Goal: Information Seeking & Learning: Learn about a topic

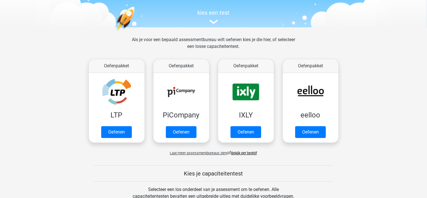
scroll to position [56, 0]
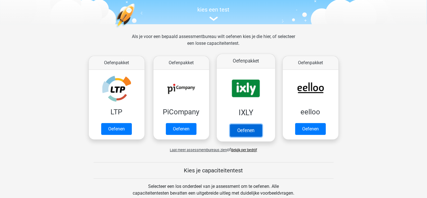
click at [253, 129] on link "Oefenen" at bounding box center [246, 130] width 32 height 12
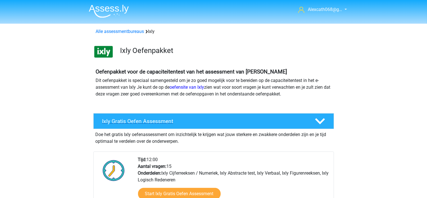
click at [140, 123] on h4 "Ixly Gratis Oefen Assessment" at bounding box center [204, 121] width 204 height 6
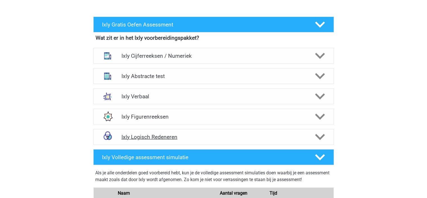
scroll to position [113, 0]
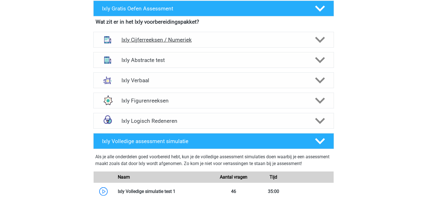
click at [318, 38] on icon at bounding box center [320, 40] width 10 height 10
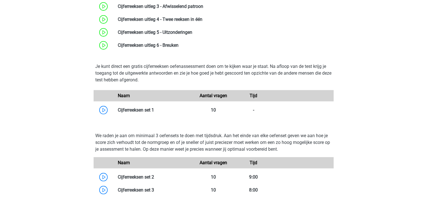
scroll to position [225, 0]
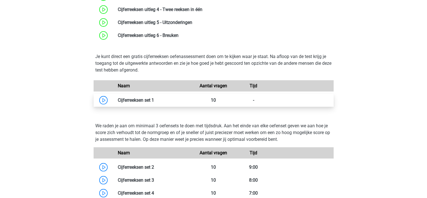
click at [154, 100] on link at bounding box center [154, 99] width 0 height 5
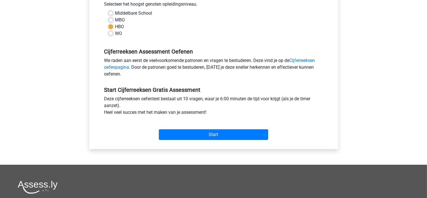
scroll to position [141, 0]
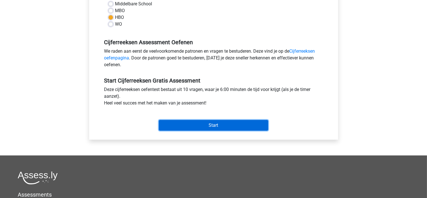
click at [171, 124] on input "Start" at bounding box center [213, 125] width 109 height 11
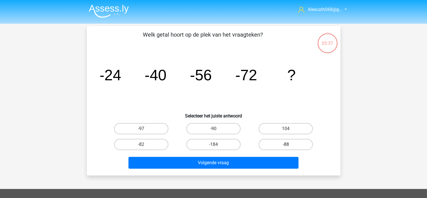
click at [291, 141] on label "-88" at bounding box center [286, 144] width 54 height 11
click at [290, 144] on input "-88" at bounding box center [288, 146] width 4 height 4
radio input "true"
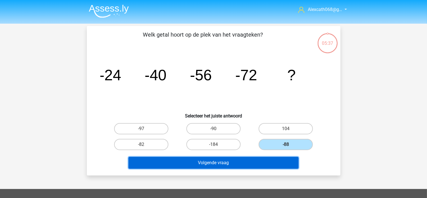
click at [274, 162] on button "Volgende vraag" at bounding box center [214, 163] width 170 height 12
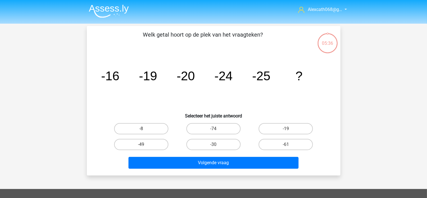
scroll to position [26, 0]
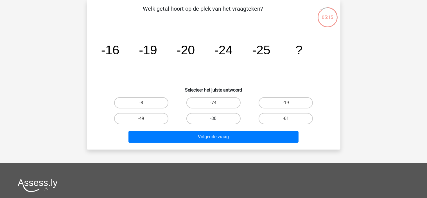
click at [229, 115] on label "-30" at bounding box center [214, 118] width 54 height 11
click at [217, 118] on input "-30" at bounding box center [216, 120] width 4 height 4
radio input "true"
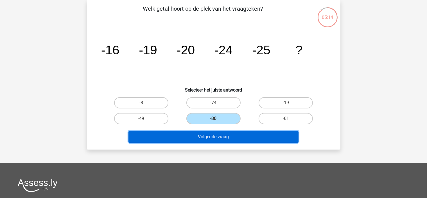
click at [218, 134] on button "Volgende vraag" at bounding box center [214, 137] width 170 height 12
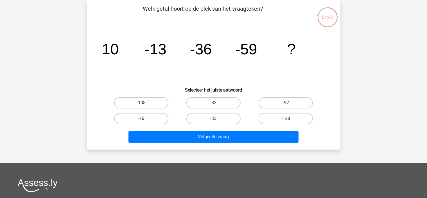
click at [293, 121] on label "-128" at bounding box center [286, 118] width 54 height 11
click at [290, 121] on input "-128" at bounding box center [288, 120] width 4 height 4
radio input "true"
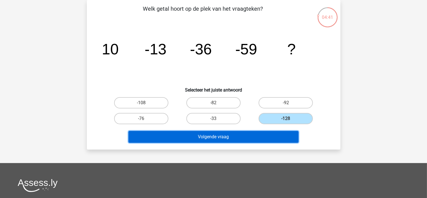
click at [268, 136] on button "Volgende vraag" at bounding box center [214, 137] width 170 height 12
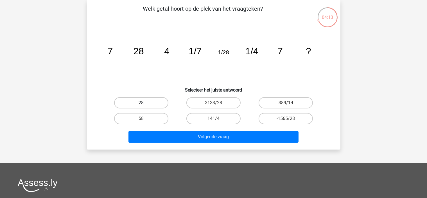
click at [151, 100] on label "28" at bounding box center [141, 102] width 54 height 11
click at [145, 103] on input "28" at bounding box center [143, 105] width 4 height 4
radio input "true"
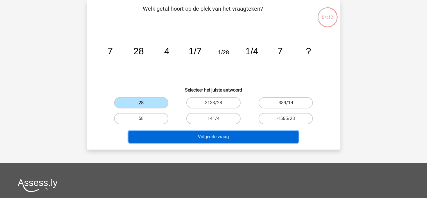
click at [182, 135] on button "Volgende vraag" at bounding box center [214, 137] width 170 height 12
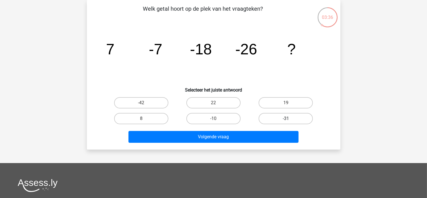
drag, startPoint x: 290, startPoint y: 119, endPoint x: 288, endPoint y: 125, distance: 5.8
click at [290, 119] on label "-31" at bounding box center [286, 118] width 54 height 11
click at [290, 119] on input "-31" at bounding box center [288, 120] width 4 height 4
radio input "true"
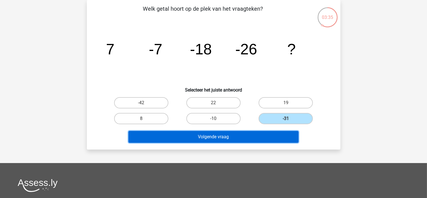
click at [279, 135] on button "Volgende vraag" at bounding box center [214, 137] width 170 height 12
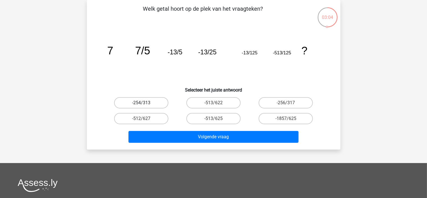
click at [159, 100] on label "-254/313" at bounding box center [141, 102] width 54 height 11
click at [145, 103] on input "-254/313" at bounding box center [143, 105] width 4 height 4
radio input "true"
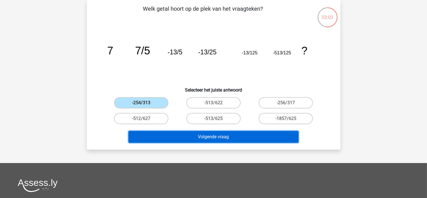
click at [167, 137] on button "Volgende vraag" at bounding box center [214, 137] width 170 height 12
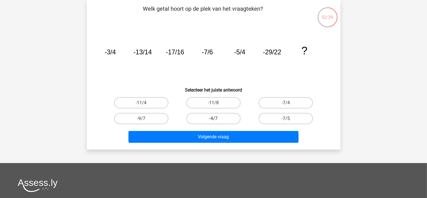
click at [202, 118] on label "-4/7" at bounding box center [214, 118] width 54 height 11
click at [214, 118] on input "-4/7" at bounding box center [216, 120] width 4 height 4
radio input "true"
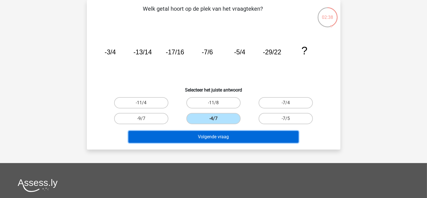
click at [184, 134] on button "Volgende vraag" at bounding box center [214, 137] width 170 height 12
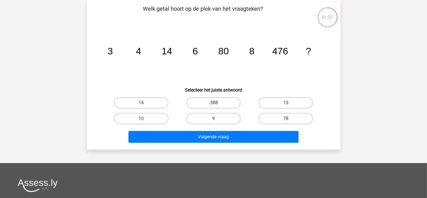
click at [274, 100] on label "13" at bounding box center [286, 102] width 54 height 11
click at [286, 103] on input "13" at bounding box center [288, 105] width 4 height 4
radio input "true"
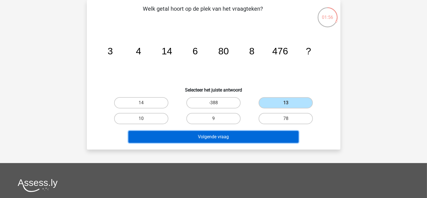
click at [244, 134] on button "Volgende vraag" at bounding box center [214, 137] width 170 height 12
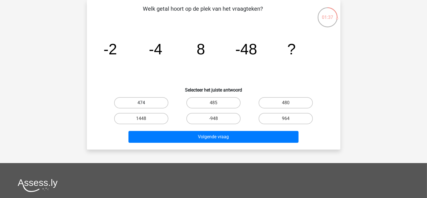
click at [128, 102] on label "474" at bounding box center [141, 102] width 54 height 11
click at [141, 103] on input "474" at bounding box center [143, 105] width 4 height 4
radio input "true"
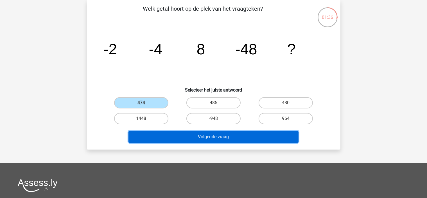
click at [166, 137] on button "Volgende vraag" at bounding box center [214, 137] width 170 height 12
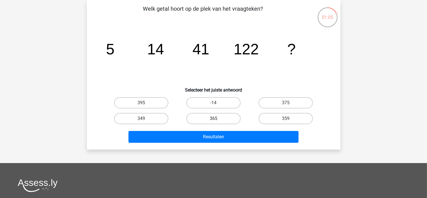
click at [228, 116] on label "365" at bounding box center [214, 118] width 54 height 11
click at [217, 118] on input "365" at bounding box center [216, 120] width 4 height 4
radio input "true"
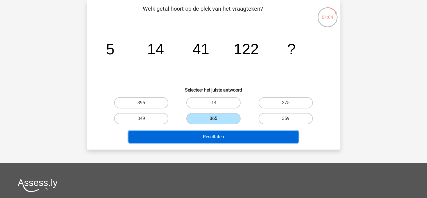
click at [219, 136] on button "Resultaten" at bounding box center [214, 137] width 170 height 12
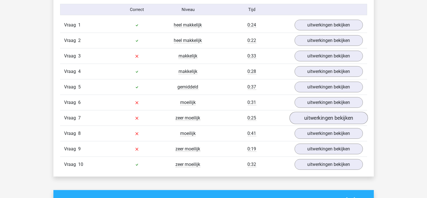
scroll to position [338, 0]
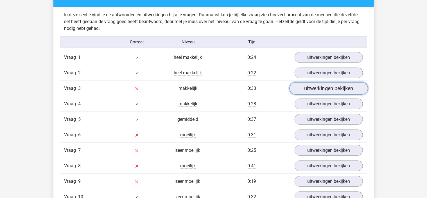
click at [309, 85] on link "uitwerkingen bekijken" at bounding box center [329, 88] width 78 height 12
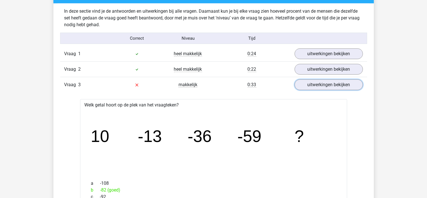
scroll to position [309, 0]
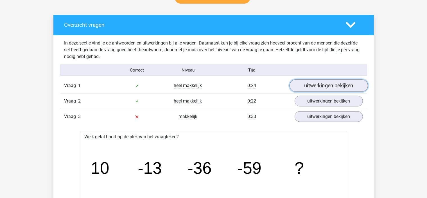
click at [322, 86] on link "uitwerkingen bekijken" at bounding box center [329, 86] width 78 height 12
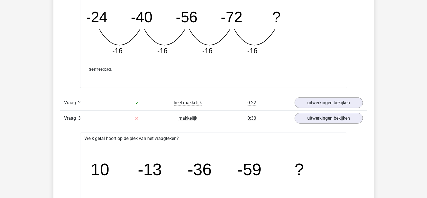
scroll to position [563, 0]
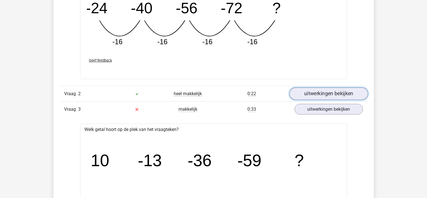
click at [326, 92] on link "uitwerkingen bekijken" at bounding box center [329, 93] width 78 height 12
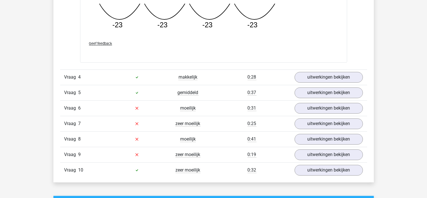
scroll to position [1125, 0]
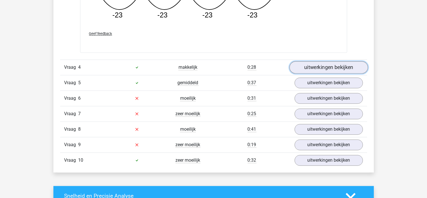
click at [331, 67] on link "uitwerkingen bekijken" at bounding box center [329, 67] width 78 height 12
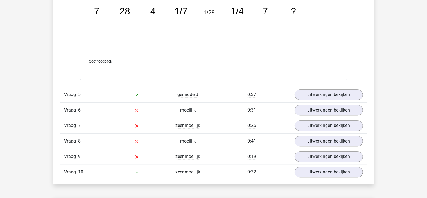
scroll to position [1407, 0]
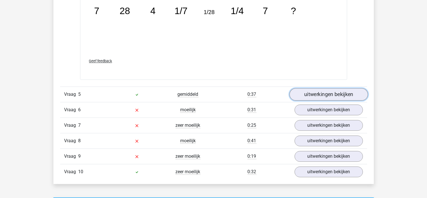
click at [315, 96] on link "uitwerkingen bekijken" at bounding box center [329, 94] width 78 height 12
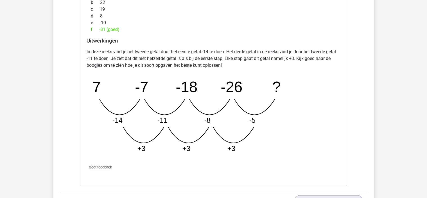
scroll to position [1744, 0]
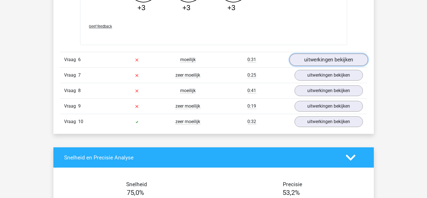
click at [335, 59] on link "uitwerkingen bekijken" at bounding box center [329, 59] width 78 height 12
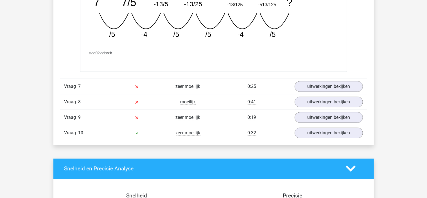
scroll to position [1969, 0]
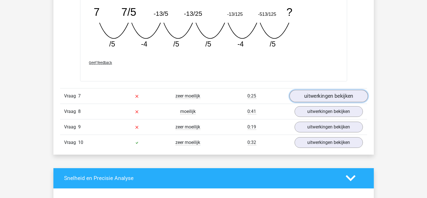
click at [318, 96] on link "uitwerkingen bekijken" at bounding box center [329, 96] width 78 height 12
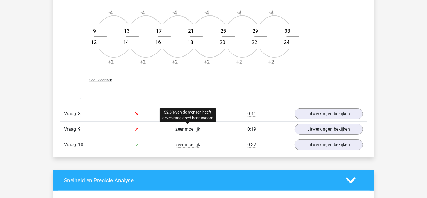
scroll to position [2307, 0]
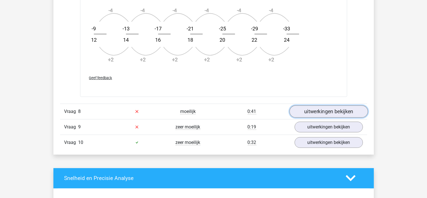
click at [324, 107] on link "uitwerkingen bekijken" at bounding box center [329, 111] width 78 height 12
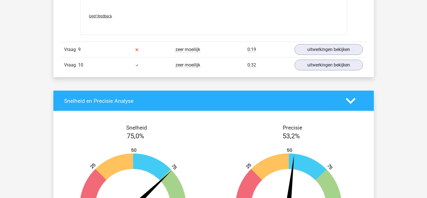
scroll to position [2673, 0]
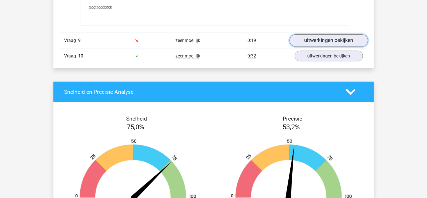
click at [317, 37] on link "uitwerkingen bekijken" at bounding box center [329, 40] width 78 height 12
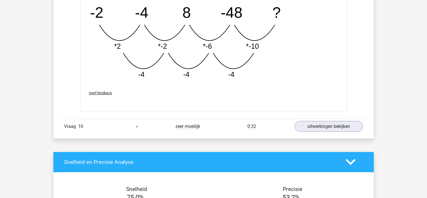
scroll to position [2898, 0]
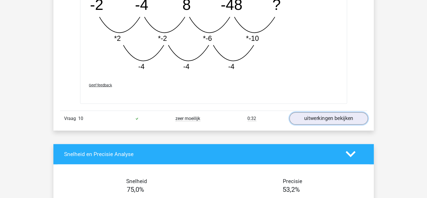
click at [332, 119] on link "uitwerkingen bekijken" at bounding box center [329, 118] width 78 height 12
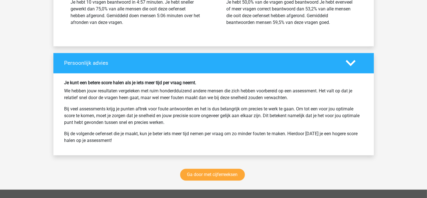
scroll to position [3489, 0]
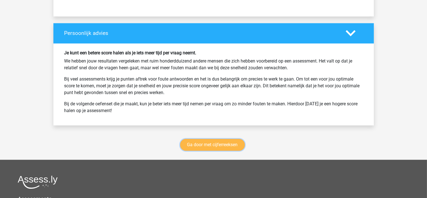
click at [236, 141] on link "Ga door met cijferreeksen" at bounding box center [212, 145] width 65 height 12
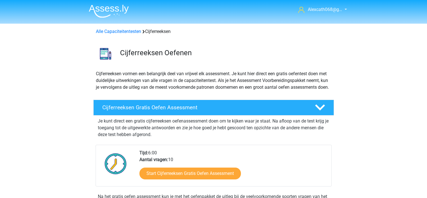
scroll to position [251, 0]
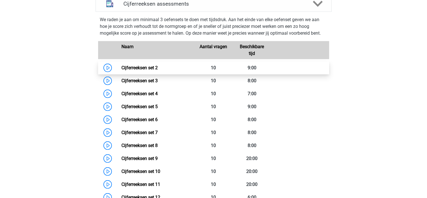
click at [158, 70] on link "Cijferreeksen set 2" at bounding box center [140, 67] width 36 height 5
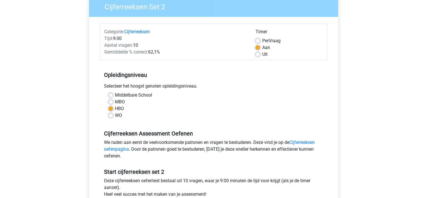
scroll to position [84, 0]
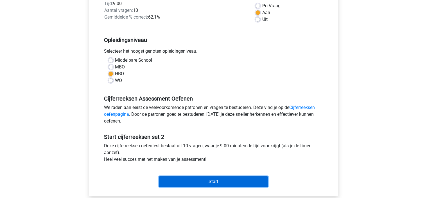
click at [230, 179] on input "Start" at bounding box center [213, 181] width 109 height 11
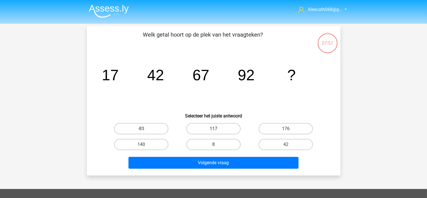
click at [219, 127] on label "117" at bounding box center [214, 128] width 54 height 11
click at [217, 129] on input "117" at bounding box center [216, 131] width 4 height 4
radio input "true"
click at [228, 169] on div "Volgende vraag" at bounding box center [213, 164] width 217 height 14
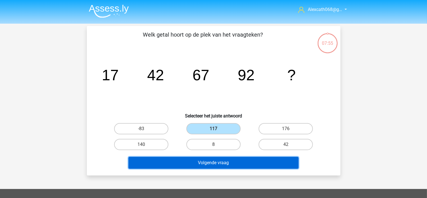
click at [225, 165] on button "Volgende vraag" at bounding box center [214, 163] width 170 height 12
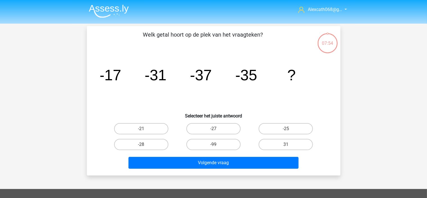
scroll to position [26, 0]
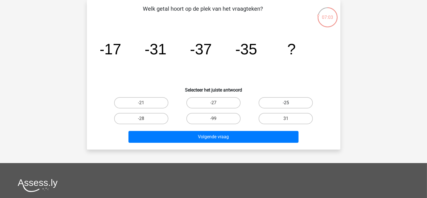
click at [269, 102] on label "-25" at bounding box center [286, 102] width 54 height 11
click at [286, 103] on input "-25" at bounding box center [288, 105] width 4 height 4
radio input "true"
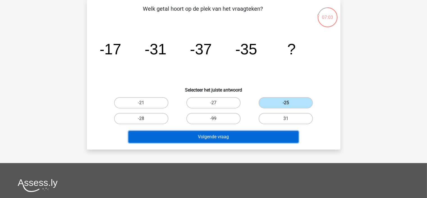
click at [265, 132] on button "Volgende vraag" at bounding box center [214, 137] width 170 height 12
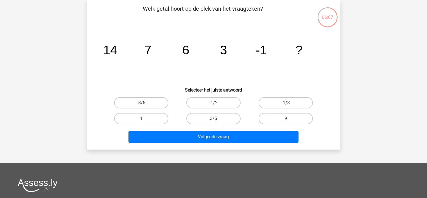
click at [288, 104] on input "-1/3" at bounding box center [288, 105] width 4 height 4
radio input "true"
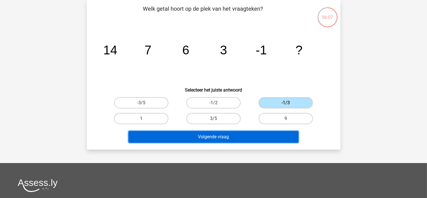
click at [271, 137] on button "Volgende vraag" at bounding box center [214, 137] width 170 height 12
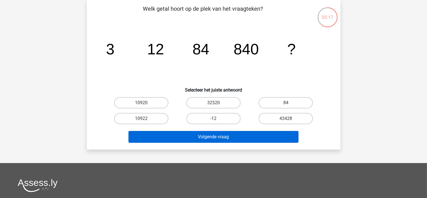
drag, startPoint x: 120, startPoint y: 117, endPoint x: 141, endPoint y: 131, distance: 24.8
click at [122, 119] on label "10922" at bounding box center [141, 118] width 54 height 11
click at [141, 119] on input "10922" at bounding box center [143, 120] width 4 height 4
radio input "true"
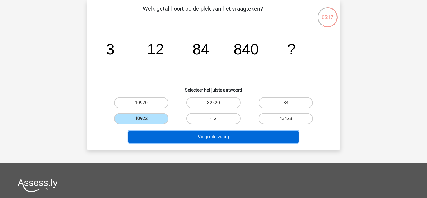
click at [146, 136] on button "Volgende vraag" at bounding box center [214, 137] width 170 height 12
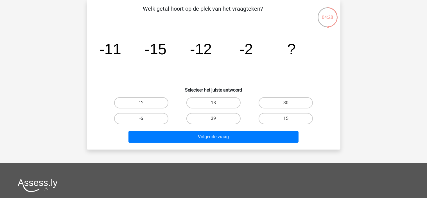
click at [151, 116] on label "-6" at bounding box center [141, 118] width 54 height 11
click at [145, 118] on input "-6" at bounding box center [143, 120] width 4 height 4
radio input "true"
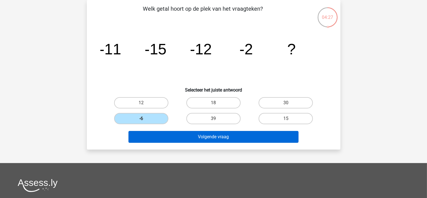
drag, startPoint x: 178, startPoint y: 143, endPoint x: 176, endPoint y: 140, distance: 4.4
click at [178, 143] on div "Volgende vraag" at bounding box center [213, 138] width 217 height 14
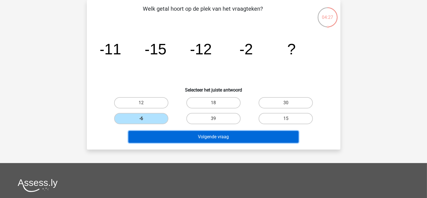
click at [171, 133] on button "Volgende vraag" at bounding box center [214, 137] width 170 height 12
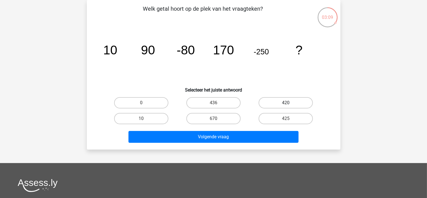
click at [300, 101] on label "420" at bounding box center [286, 102] width 54 height 11
click at [290, 103] on input "420" at bounding box center [288, 105] width 4 height 4
radio input "true"
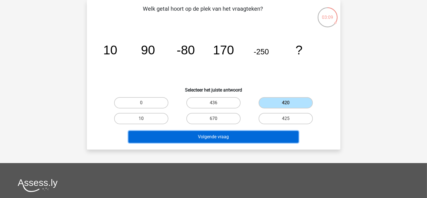
click at [282, 133] on button "Volgende vraag" at bounding box center [214, 137] width 170 height 12
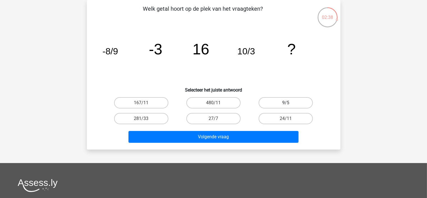
click at [283, 101] on label "9/5" at bounding box center [286, 102] width 54 height 11
click at [286, 103] on input "9/5" at bounding box center [288, 105] width 4 height 4
radio input "true"
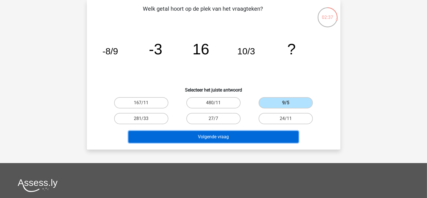
click at [256, 135] on button "Volgende vraag" at bounding box center [214, 137] width 170 height 12
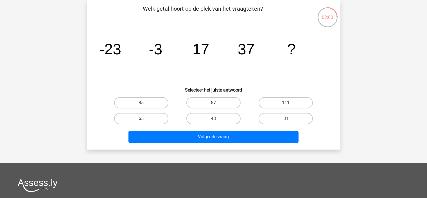
click at [216, 101] on label "57" at bounding box center [214, 102] width 54 height 11
click at [216, 103] on input "57" at bounding box center [216, 105] width 4 height 4
radio input "true"
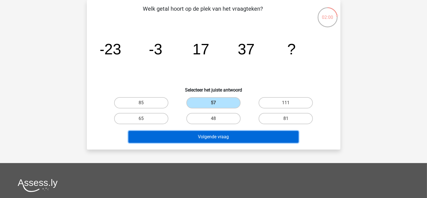
click at [242, 141] on button "Volgende vraag" at bounding box center [214, 137] width 170 height 12
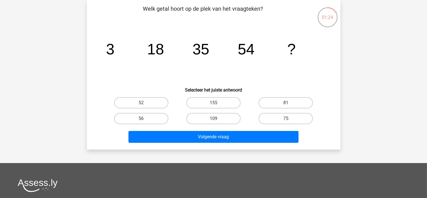
click at [289, 103] on input "81" at bounding box center [288, 105] width 4 height 4
radio input "true"
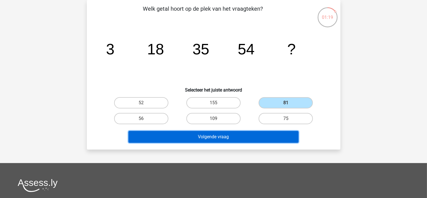
click at [262, 136] on button "Volgende vraag" at bounding box center [214, 137] width 170 height 12
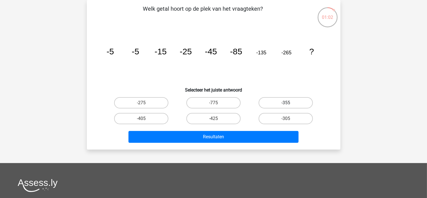
click at [300, 101] on label "-355" at bounding box center [286, 102] width 54 height 11
click at [290, 103] on input "-355" at bounding box center [288, 105] width 4 height 4
radio input "true"
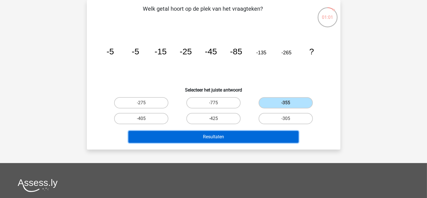
click at [277, 138] on button "Resultaten" at bounding box center [214, 137] width 170 height 12
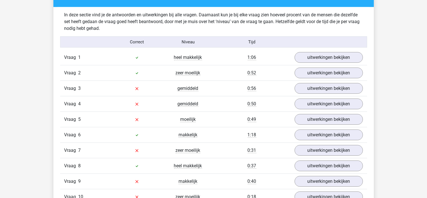
scroll to position [366, 0]
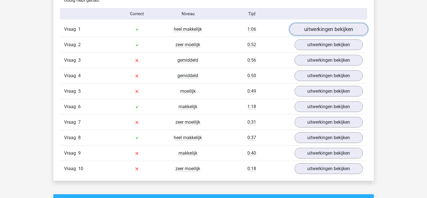
click at [308, 31] on link "uitwerkingen bekijken" at bounding box center [329, 29] width 78 height 12
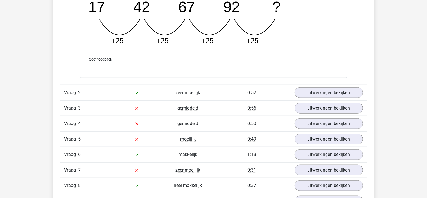
scroll to position [563, 0]
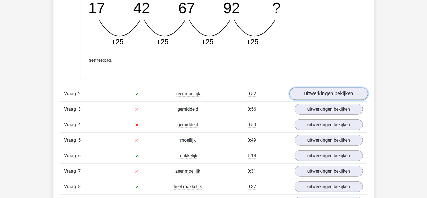
click at [322, 94] on link "uitwerkingen bekijken" at bounding box center [329, 93] width 78 height 12
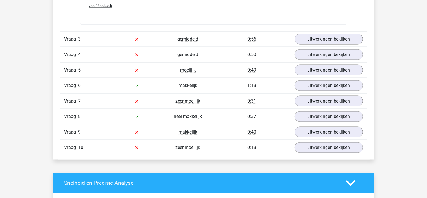
scroll to position [928, 0]
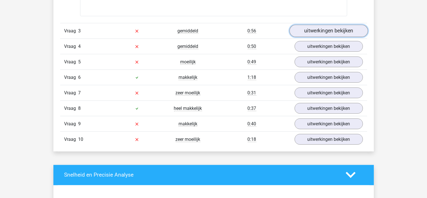
click at [330, 32] on link "uitwerkingen bekijken" at bounding box center [329, 31] width 78 height 12
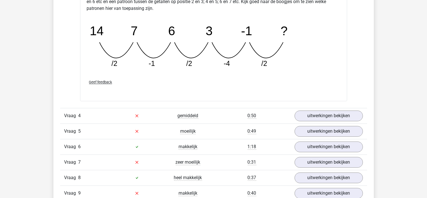
scroll to position [1125, 0]
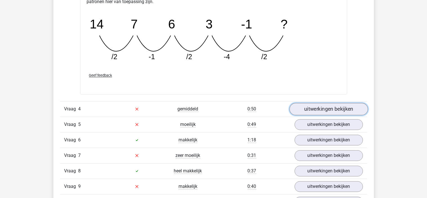
click at [314, 109] on link "uitwerkingen bekijken" at bounding box center [329, 109] width 78 height 12
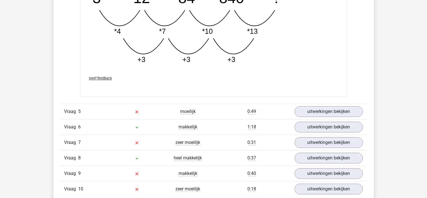
scroll to position [1491, 0]
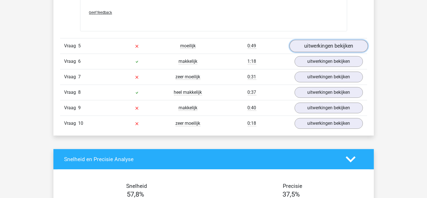
click at [321, 46] on link "uitwerkingen bekijken" at bounding box center [329, 46] width 78 height 12
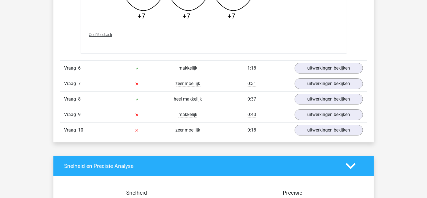
scroll to position [1772, 0]
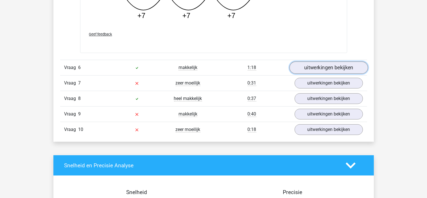
click at [314, 68] on link "uitwerkingen bekijken" at bounding box center [329, 67] width 78 height 12
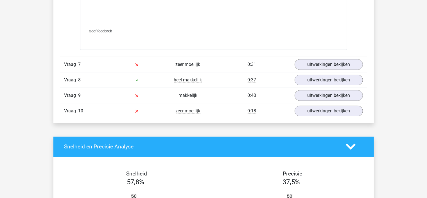
scroll to position [2054, 0]
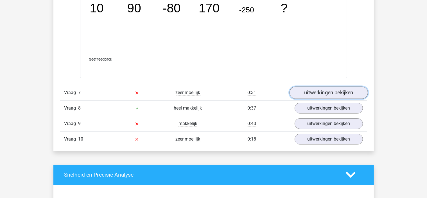
click at [300, 89] on link "uitwerkingen bekijken" at bounding box center [329, 92] width 78 height 12
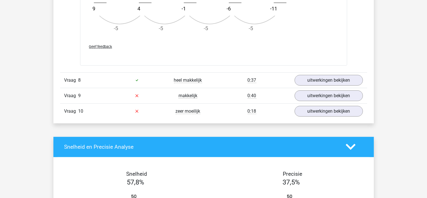
scroll to position [2420, 0]
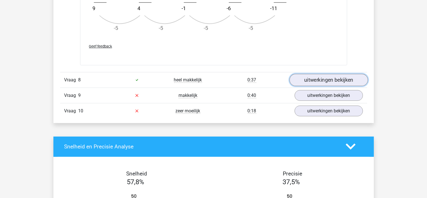
click at [310, 80] on link "uitwerkingen bekijken" at bounding box center [329, 80] width 78 height 12
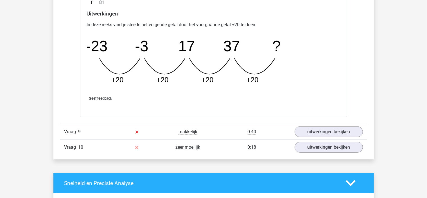
scroll to position [2701, 0]
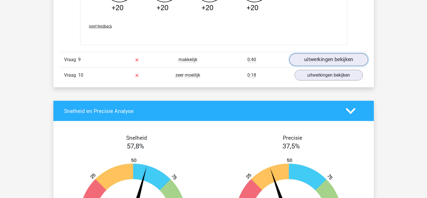
click at [322, 59] on link "uitwerkingen bekijken" at bounding box center [329, 59] width 78 height 12
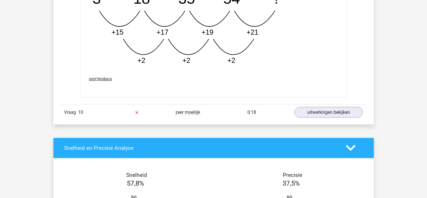
scroll to position [2954, 0]
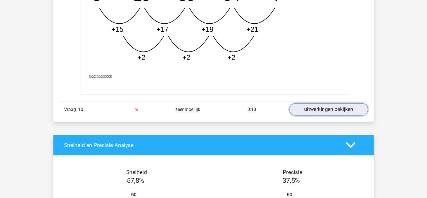
click at [309, 108] on link "uitwerkingen bekijken" at bounding box center [329, 109] width 78 height 12
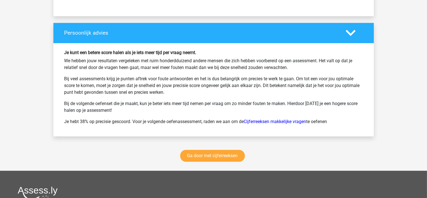
scroll to position [3545, 0]
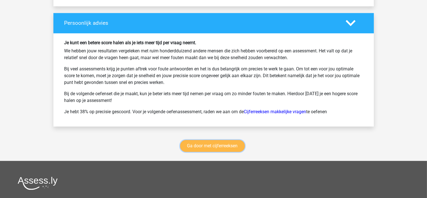
click at [209, 147] on link "Ga door met cijferreeksen" at bounding box center [212, 146] width 65 height 12
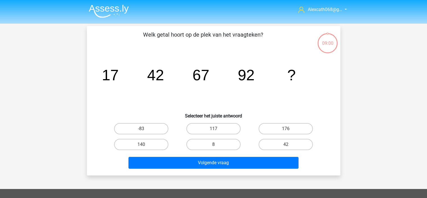
scroll to position [26, 0]
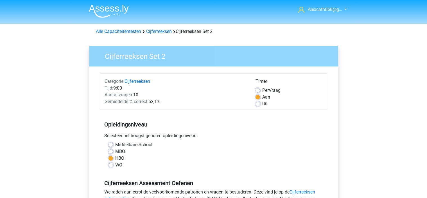
scroll to position [84, 0]
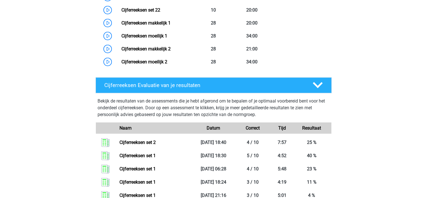
scroll to position [616, 0]
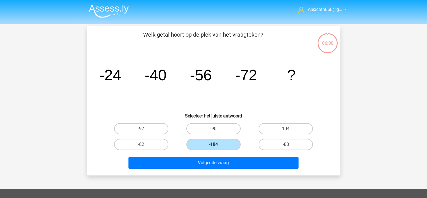
scroll to position [26, 0]
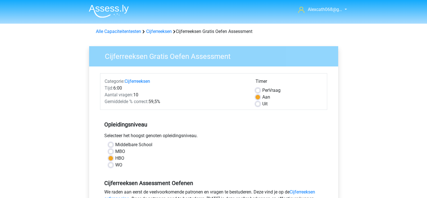
scroll to position [141, 0]
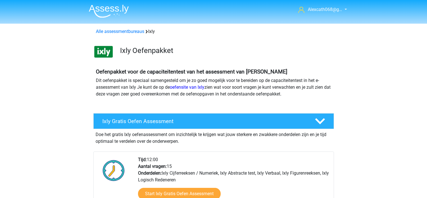
scroll to position [225, 0]
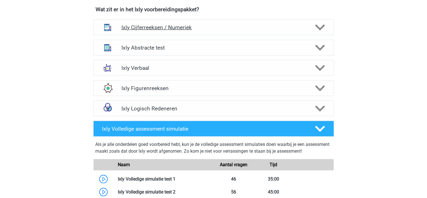
click at [321, 25] on icon at bounding box center [320, 28] width 10 height 10
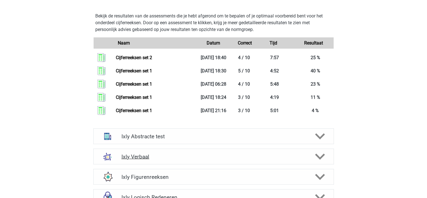
scroll to position [563, 0]
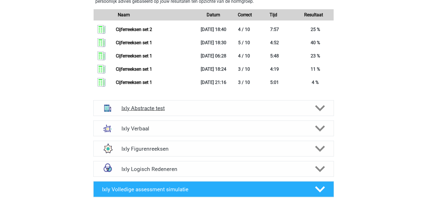
click at [319, 107] on icon at bounding box center [320, 108] width 10 height 10
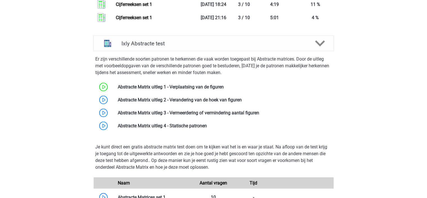
scroll to position [647, 0]
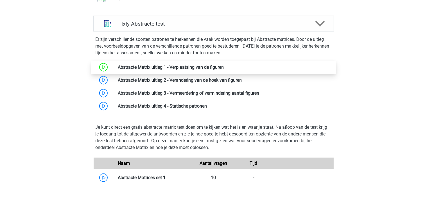
click at [224, 68] on link at bounding box center [224, 66] width 0 height 5
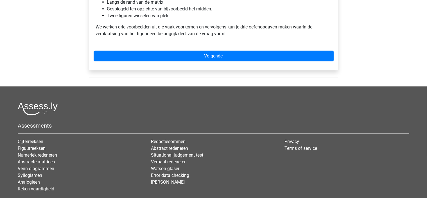
scroll to position [366, 0]
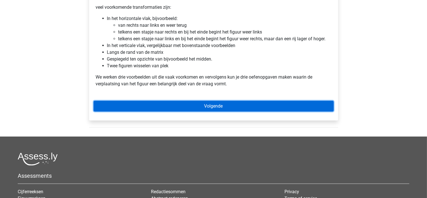
click at [121, 107] on link "Volgende" at bounding box center [214, 106] width 240 height 11
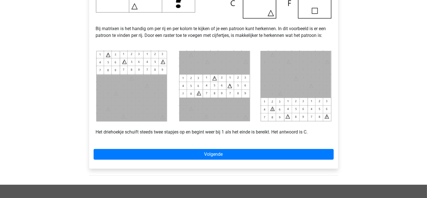
scroll to position [225, 0]
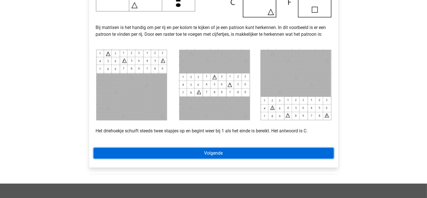
click at [137, 149] on link "Volgende" at bounding box center [214, 153] width 240 height 11
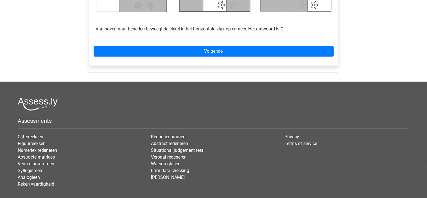
scroll to position [338, 0]
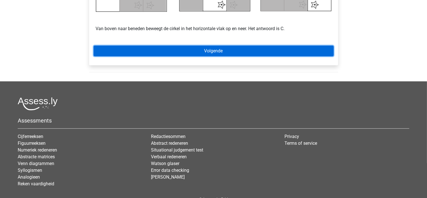
click at [228, 51] on link "Volgende" at bounding box center [214, 51] width 240 height 11
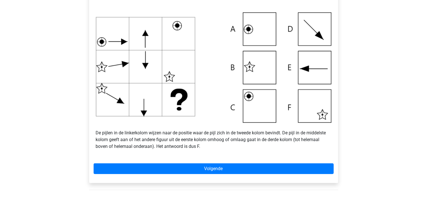
scroll to position [197, 0]
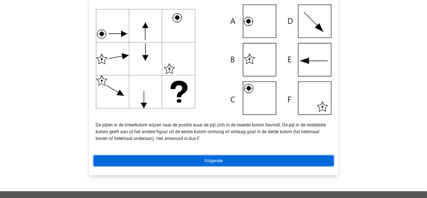
click at [151, 158] on link "Volgende" at bounding box center [214, 160] width 240 height 11
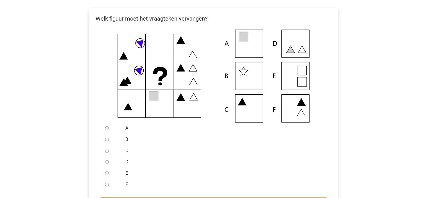
scroll to position [113, 0]
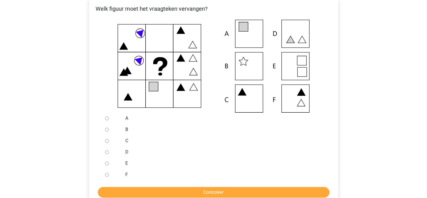
click at [104, 163] on div at bounding box center [112, 163] width 19 height 11
click at [106, 160] on div at bounding box center [112, 163] width 19 height 11
click at [108, 163] on input "E" at bounding box center [107, 163] width 4 height 4
radio input "true"
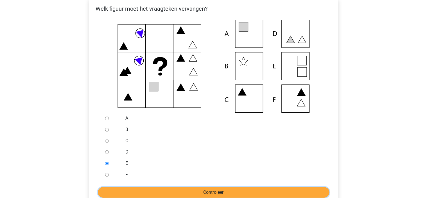
click at [126, 192] on input "Controleer" at bounding box center [214, 192] width 232 height 11
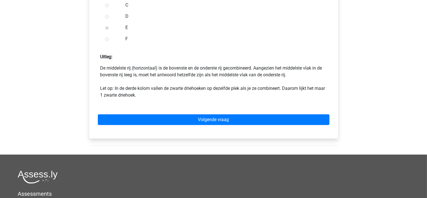
scroll to position [253, 0]
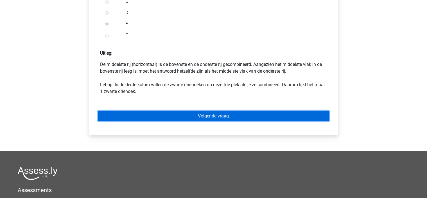
click at [127, 118] on link "Volgende vraag" at bounding box center [214, 116] width 232 height 11
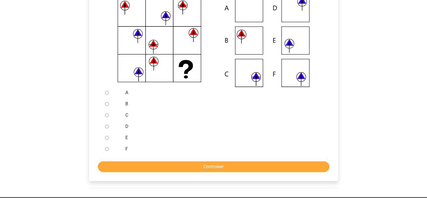
scroll to position [141, 0]
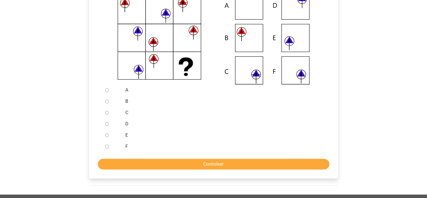
click at [107, 135] on input "E" at bounding box center [107, 135] width 4 height 4
radio input "true"
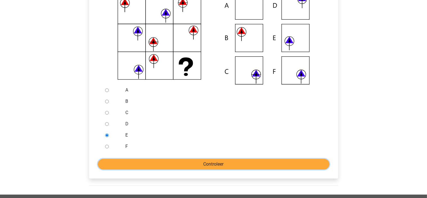
click at [131, 159] on input "Controleer" at bounding box center [214, 164] width 232 height 11
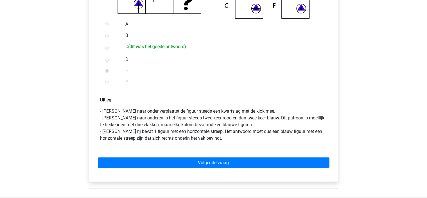
scroll to position [197, 0]
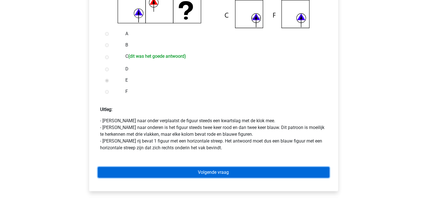
click at [121, 169] on link "Volgende vraag" at bounding box center [214, 172] width 232 height 11
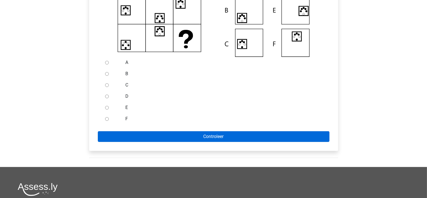
scroll to position [169, 0]
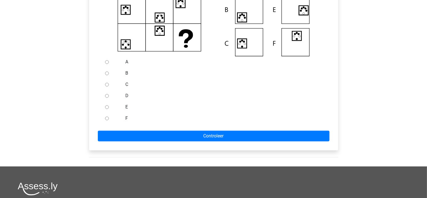
click at [107, 118] on input "F" at bounding box center [107, 118] width 4 height 4
radio input "true"
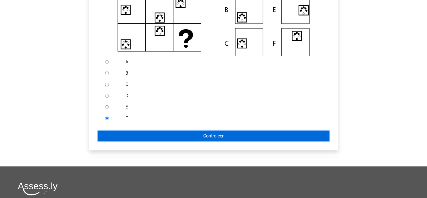
click at [132, 135] on input "Controleer" at bounding box center [214, 136] width 232 height 11
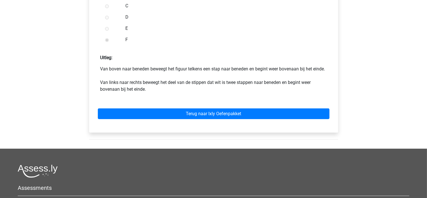
scroll to position [253, 0]
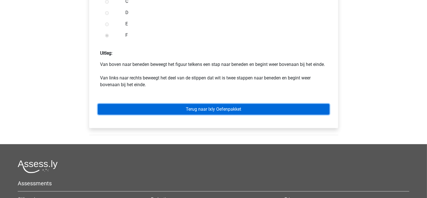
click at [174, 115] on link "Terug naar Ixly Oefenpakket" at bounding box center [214, 109] width 232 height 11
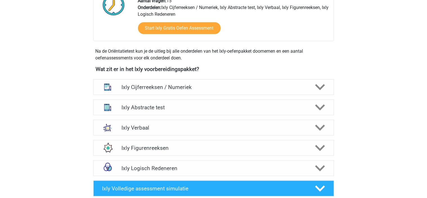
scroll to position [169, 0]
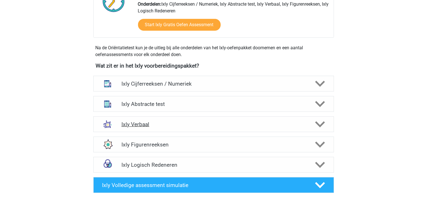
click at [320, 125] on polygon at bounding box center [320, 124] width 10 height 6
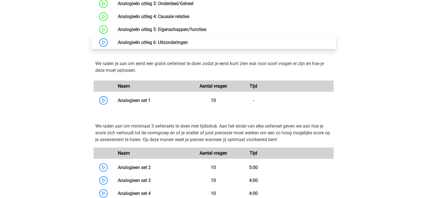
scroll to position [422, 0]
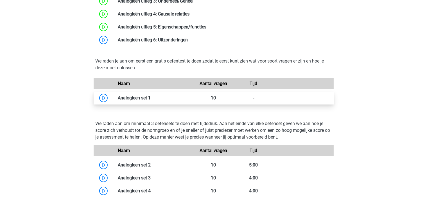
click at [151, 95] on link at bounding box center [151, 97] width 0 height 5
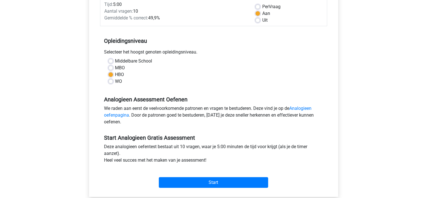
scroll to position [113, 0]
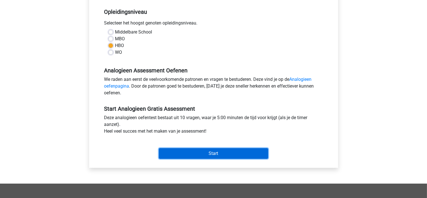
click at [179, 151] on input "Start" at bounding box center [213, 153] width 109 height 11
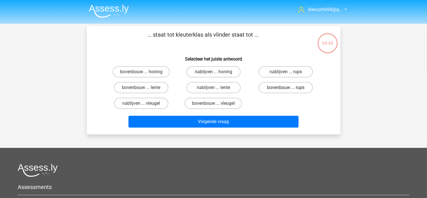
click at [273, 87] on label "bovenbouw ... rups" at bounding box center [286, 87] width 54 height 11
click at [286, 87] on input "bovenbouw ... rups" at bounding box center [288, 89] width 4 height 4
radio input "true"
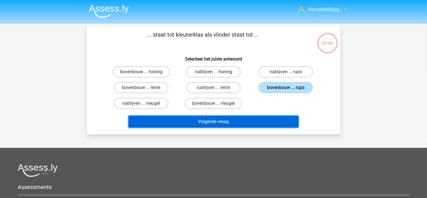
click at [249, 119] on button "Volgende vraag" at bounding box center [214, 122] width 170 height 12
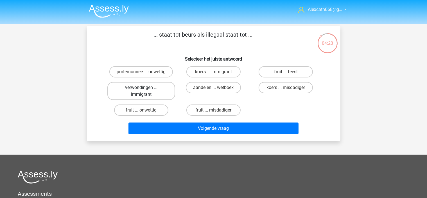
click at [168, 92] on label "verwondingen ... immigrant" at bounding box center [141, 91] width 68 height 18
click at [145, 91] on input "verwondingen ... immigrant" at bounding box center [143, 89] width 4 height 4
radio input "true"
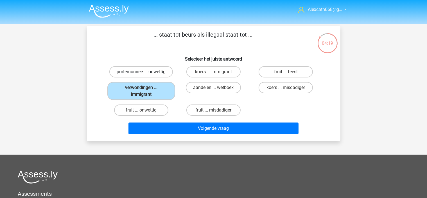
click at [167, 73] on label "portemonnee ... onwettig" at bounding box center [141, 71] width 64 height 11
click at [145, 73] on input "portemonnee ... onwettig" at bounding box center [143, 74] width 4 height 4
radio input "true"
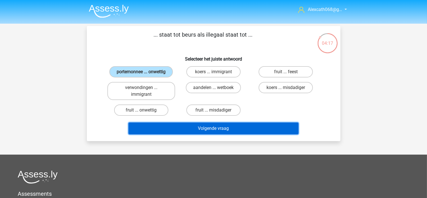
click at [190, 126] on button "Volgende vraag" at bounding box center [214, 128] width 170 height 12
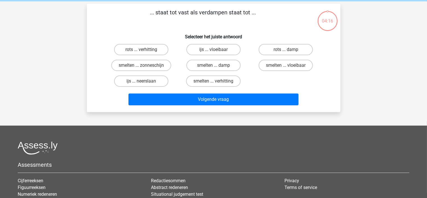
scroll to position [26, 0]
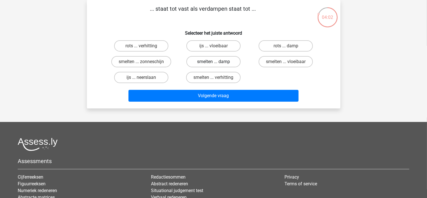
click at [208, 61] on label "smelten ... damp" at bounding box center [214, 61] width 54 height 11
click at [214, 62] on input "smelten ... damp" at bounding box center [216, 64] width 4 height 4
radio input "true"
click at [294, 61] on label "smelten ... vloeibaar" at bounding box center [286, 61] width 54 height 11
click at [290, 62] on input "smelten ... vloeibaar" at bounding box center [288, 64] width 4 height 4
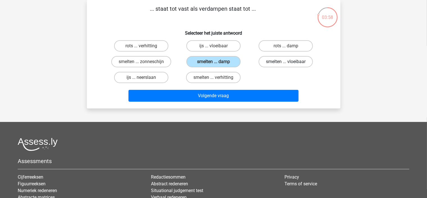
radio input "true"
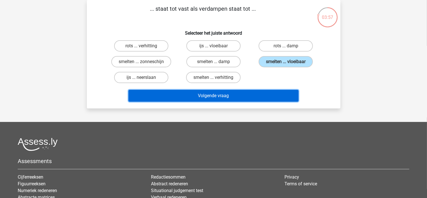
click at [260, 97] on button "Volgende vraag" at bounding box center [214, 96] width 170 height 12
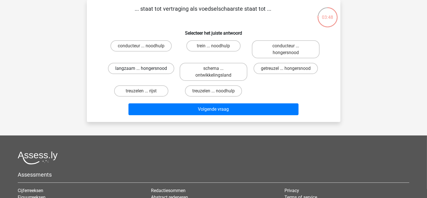
click at [164, 69] on label "langzaam ... hongersnood" at bounding box center [141, 68] width 66 height 11
click at [145, 69] on input "langzaam ... hongersnood" at bounding box center [143, 70] width 4 height 4
radio input "true"
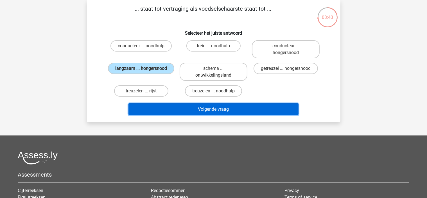
click at [181, 106] on button "Volgende vraag" at bounding box center [214, 109] width 170 height 12
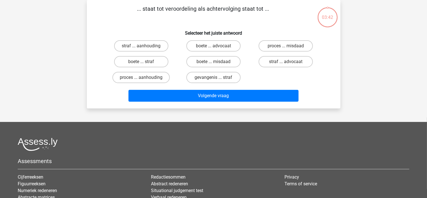
scroll to position [0, 0]
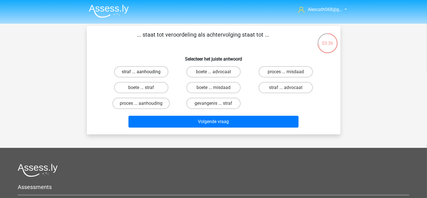
click at [162, 73] on label "straf ... aanhouding" at bounding box center [141, 71] width 54 height 11
click at [145, 73] on input "straf ... aanhouding" at bounding box center [143, 74] width 4 height 4
radio input "true"
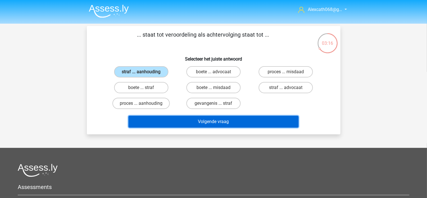
click at [179, 118] on button "Volgende vraag" at bounding box center [214, 122] width 170 height 12
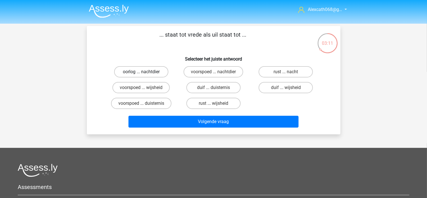
click at [161, 72] on label "oorlog ... nachtdier" at bounding box center [141, 71] width 54 height 11
click at [145, 72] on input "oorlog ... nachtdier" at bounding box center [143, 74] width 4 height 4
radio input "true"
click at [268, 85] on label "duif ... wijsheid" at bounding box center [286, 87] width 54 height 11
click at [286, 87] on input "duif ... wijsheid" at bounding box center [288, 89] width 4 height 4
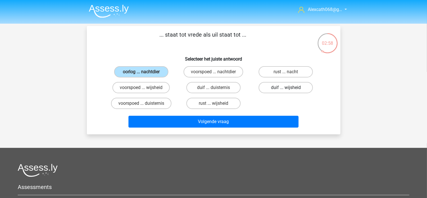
radio input "true"
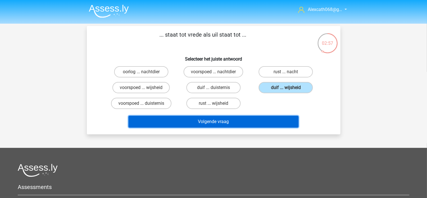
click at [248, 120] on button "Volgende vraag" at bounding box center [214, 122] width 170 height 12
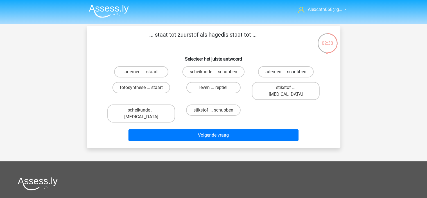
click at [264, 71] on label "ademen ... schubben" at bounding box center [286, 71] width 56 height 11
click at [286, 72] on input "ademen ... schubben" at bounding box center [288, 74] width 4 height 4
radio input "true"
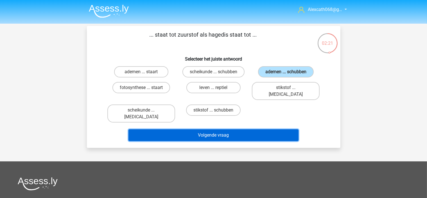
click at [252, 129] on button "Volgende vraag" at bounding box center [214, 135] width 170 height 12
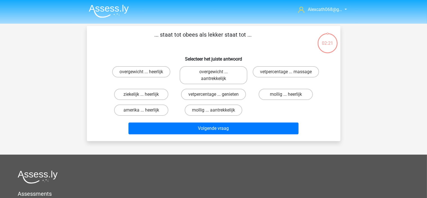
scroll to position [26, 0]
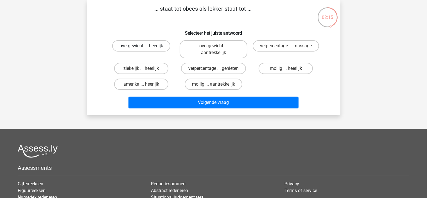
click at [146, 47] on label "overgewicht ... heerlijk" at bounding box center [141, 45] width 58 height 11
click at [145, 47] on input "overgewicht ... heerlijk" at bounding box center [143, 48] width 4 height 4
radio input "true"
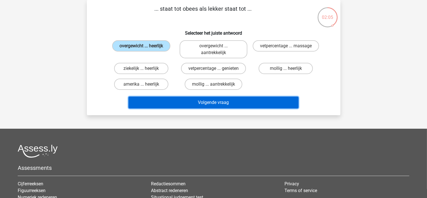
click at [168, 104] on button "Volgende vraag" at bounding box center [214, 103] width 170 height 12
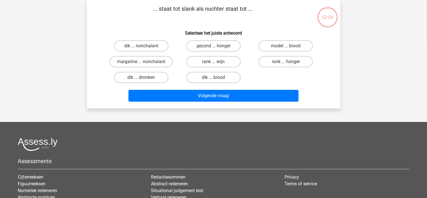
scroll to position [0, 0]
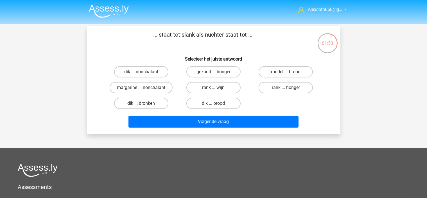
click at [161, 104] on label "dik ... dronken" at bounding box center [141, 103] width 54 height 11
click at [145, 104] on input "dik ... dronken" at bounding box center [143, 105] width 4 height 4
radio input "true"
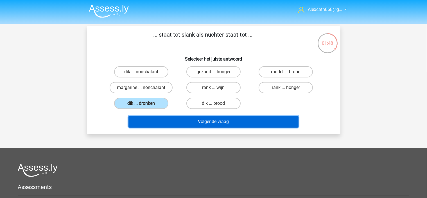
click at [164, 122] on button "Volgende vraag" at bounding box center [214, 122] width 170 height 12
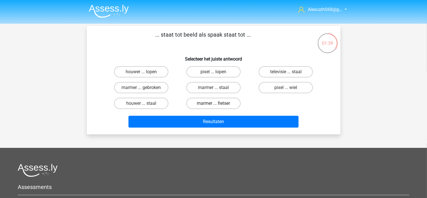
click at [209, 102] on label "marmer ... fietser" at bounding box center [214, 103] width 54 height 11
click at [214, 103] on input "marmer ... fietser" at bounding box center [216, 105] width 4 height 4
radio input "true"
click at [273, 87] on label "pixel ... wiel" at bounding box center [286, 87] width 54 height 11
click at [286, 87] on input "pixel ... wiel" at bounding box center [288, 89] width 4 height 4
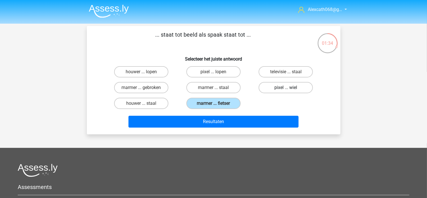
radio input "true"
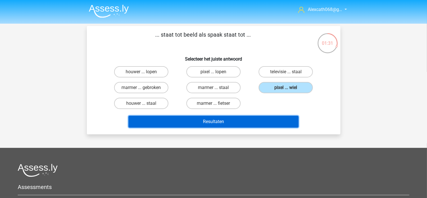
click at [252, 122] on button "Resultaten" at bounding box center [214, 122] width 170 height 12
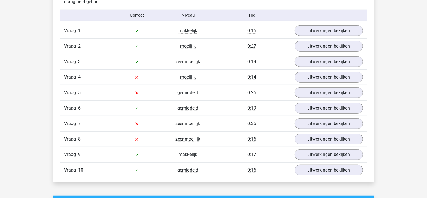
scroll to position [338, 0]
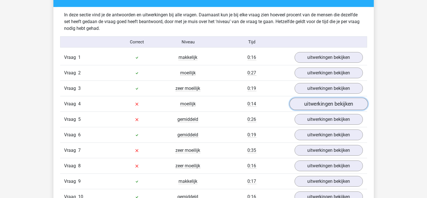
click at [326, 104] on link "uitwerkingen bekijken" at bounding box center [329, 104] width 78 height 12
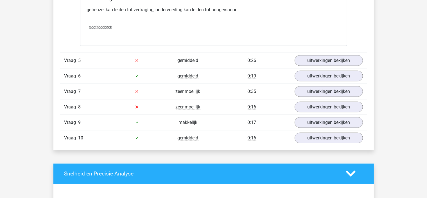
scroll to position [535, 0]
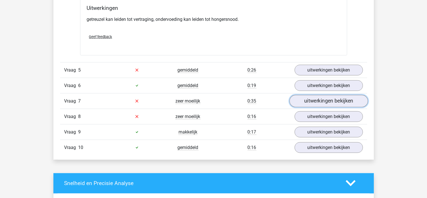
click at [298, 102] on link "uitwerkingen bekijken" at bounding box center [329, 101] width 78 height 12
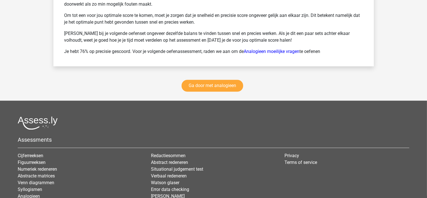
scroll to position [1125, 0]
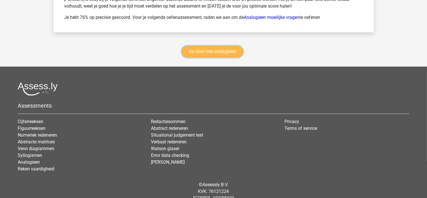
click at [215, 46] on link "Ga door met analogieen" at bounding box center [213, 52] width 62 height 12
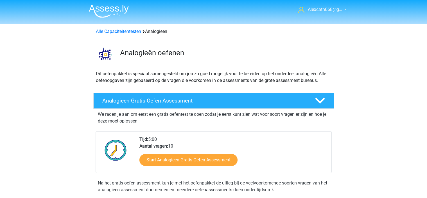
scroll to position [230, 0]
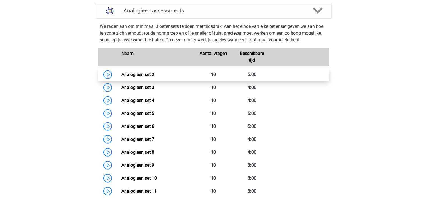
click at [154, 73] on link "Analogieen set 2" at bounding box center [138, 74] width 33 height 5
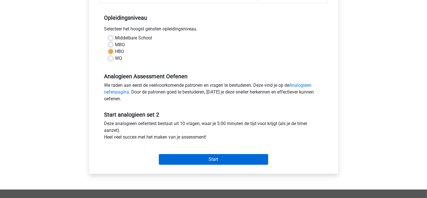
scroll to position [113, 0]
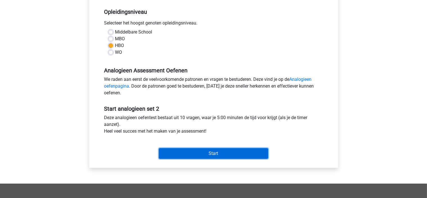
click at [183, 151] on input "Start" at bounding box center [213, 153] width 109 height 11
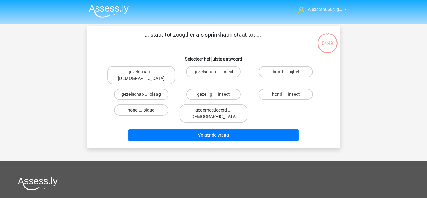
click at [160, 110] on div "hond ... plaag" at bounding box center [141, 113] width 72 height 23
click at [161, 107] on label "hond ... plaag" at bounding box center [141, 109] width 54 height 11
click at [145, 110] on input "hond ... plaag" at bounding box center [143, 112] width 4 height 4
radio input "true"
click at [284, 89] on label "hond ... insect" at bounding box center [286, 94] width 54 height 11
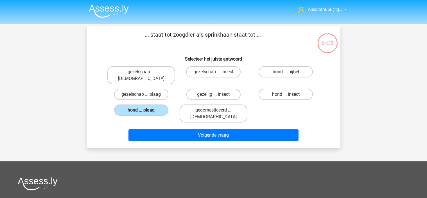
click at [286, 94] on input "hond ... insect" at bounding box center [288, 96] width 4 height 4
radio input "true"
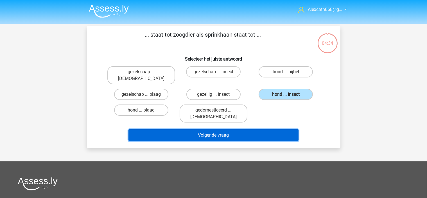
click at [245, 129] on button "Volgende vraag" at bounding box center [214, 135] width 170 height 12
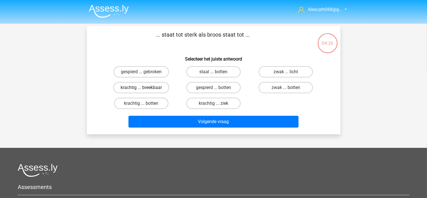
click at [160, 85] on label "krachtig ... breekbaar" at bounding box center [141, 87] width 56 height 11
click at [145, 87] on input "krachtig ... breekbaar" at bounding box center [143, 89] width 4 height 4
radio input "true"
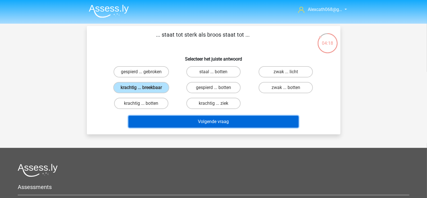
click at [174, 119] on button "Volgende vraag" at bounding box center [214, 122] width 170 height 12
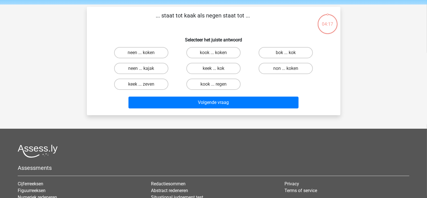
scroll to position [26, 0]
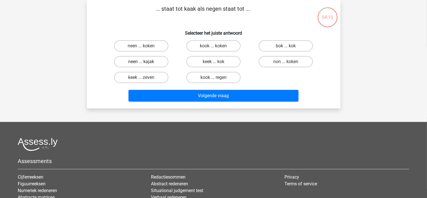
click at [159, 62] on label "neen ... kajak" at bounding box center [141, 61] width 54 height 11
click at [145, 62] on input "neen ... kajak" at bounding box center [143, 64] width 4 height 4
radio input "true"
click at [147, 87] on div "Volgende vraag" at bounding box center [214, 94] width 236 height 19
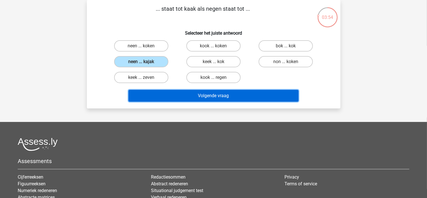
click at [146, 91] on button "Volgende vraag" at bounding box center [214, 96] width 170 height 12
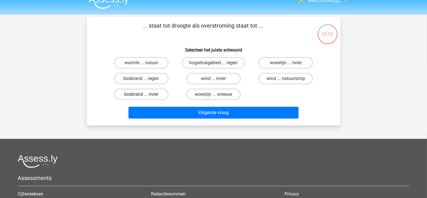
scroll to position [0, 0]
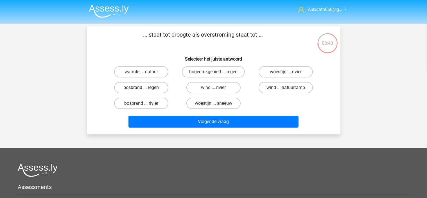
click at [160, 86] on label "bosbrand ... regen" at bounding box center [141, 87] width 54 height 11
click at [145, 87] on input "bosbrand ... regen" at bounding box center [143, 89] width 4 height 4
radio input "true"
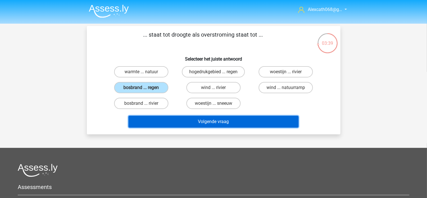
click at [157, 124] on button "Volgende vraag" at bounding box center [214, 122] width 170 height 12
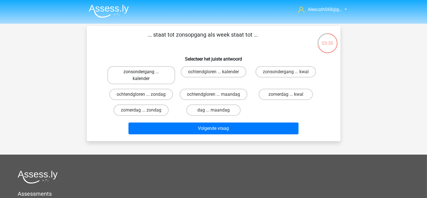
click at [164, 76] on label "zonsondergang ... kalender" at bounding box center [141, 75] width 68 height 18
click at [145, 75] on input "zonsondergang ... kalender" at bounding box center [143, 74] width 4 height 4
radio input "true"
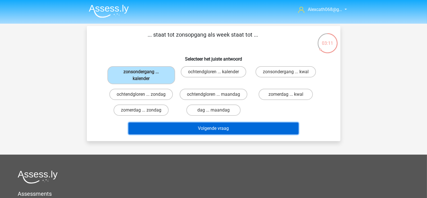
click at [168, 126] on button "Volgende vraag" at bounding box center [214, 128] width 170 height 12
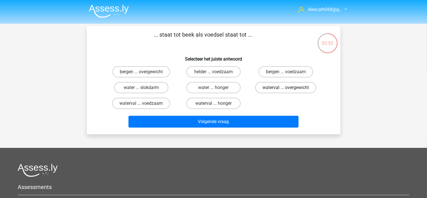
click at [267, 89] on label "waterval ... overgewicht" at bounding box center [285, 87] width 61 height 11
click at [286, 89] on input "waterval ... overgewicht" at bounding box center [288, 89] width 4 height 4
radio input "true"
click at [229, 87] on label "water ... honger" at bounding box center [214, 87] width 54 height 11
click at [217, 87] on input "water ... honger" at bounding box center [216, 89] width 4 height 4
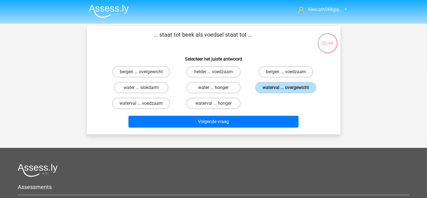
radio input "true"
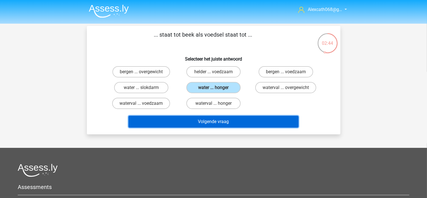
click at [237, 118] on button "Volgende vraag" at bounding box center [214, 122] width 170 height 12
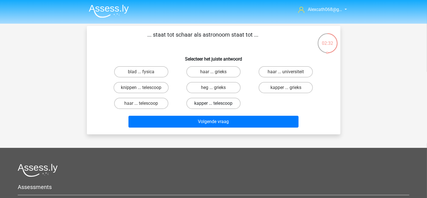
click at [199, 104] on label "kapper ... telescoop" at bounding box center [214, 103] width 54 height 11
click at [214, 104] on input "kapper ... telescoop" at bounding box center [216, 105] width 4 height 4
radio input "true"
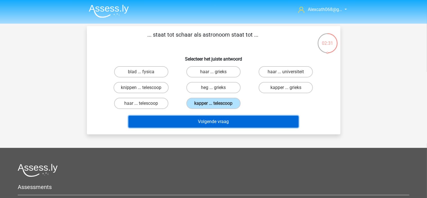
click at [187, 123] on button "Volgende vraag" at bounding box center [214, 122] width 170 height 12
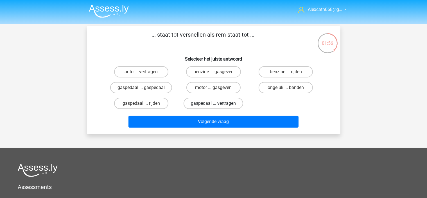
click at [191, 104] on label "gaspedaal ... vertragen" at bounding box center [214, 103] width 60 height 11
click at [214, 104] on input "gaspedaal ... vertragen" at bounding box center [216, 105] width 4 height 4
radio input "true"
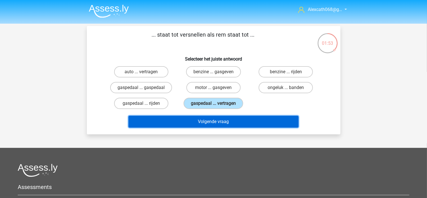
click at [186, 122] on button "Volgende vraag" at bounding box center [214, 122] width 170 height 12
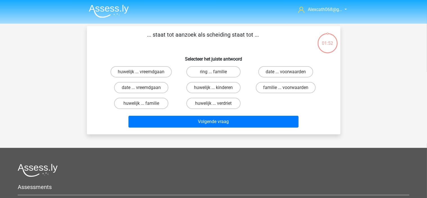
scroll to position [26, 0]
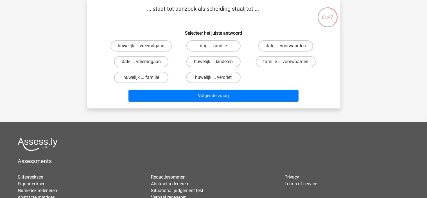
click at [147, 46] on label "huwelijk ... vreemdgaan" at bounding box center [141, 45] width 61 height 11
click at [145, 46] on input "huwelijk ... vreemdgaan" at bounding box center [143, 48] width 4 height 4
radio input "true"
click at [216, 77] on input "huwelijk ... verdriet" at bounding box center [216, 79] width 4 height 4
radio input "true"
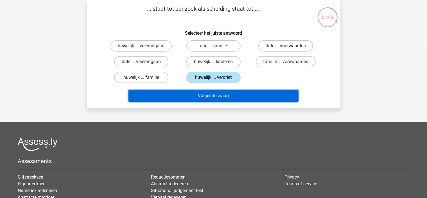
click at [209, 95] on button "Volgende vraag" at bounding box center [214, 96] width 170 height 12
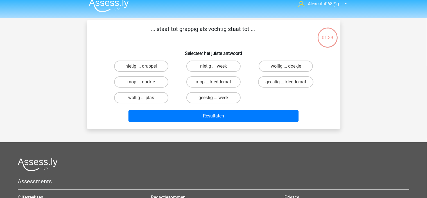
scroll to position [0, 0]
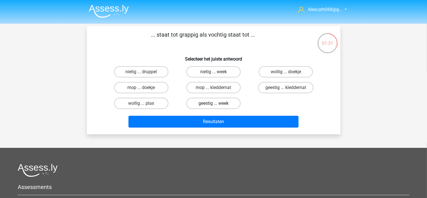
click at [202, 103] on label "geestig ... week" at bounding box center [214, 103] width 54 height 11
click at [214, 103] on input "geestig ... week" at bounding box center [216, 105] width 4 height 4
radio input "true"
click at [297, 87] on label "geestig ... kleddernat" at bounding box center [285, 87] width 55 height 11
click at [290, 87] on input "geestig ... kleddernat" at bounding box center [288, 89] width 4 height 4
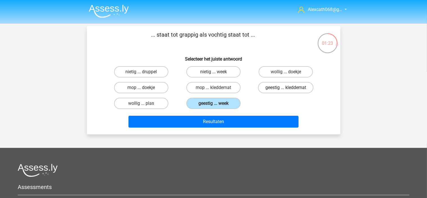
radio input "true"
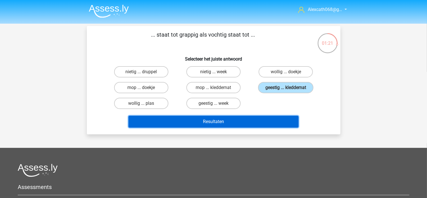
click at [266, 119] on button "Resultaten" at bounding box center [214, 122] width 170 height 12
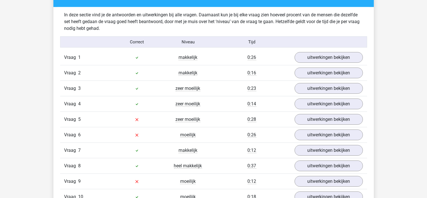
scroll to position [366, 0]
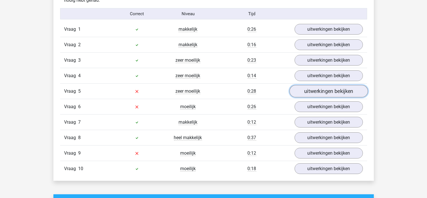
click at [302, 92] on link "uitwerkingen bekijken" at bounding box center [329, 91] width 78 height 12
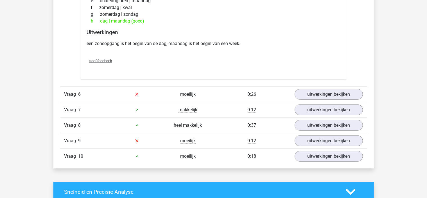
scroll to position [535, 0]
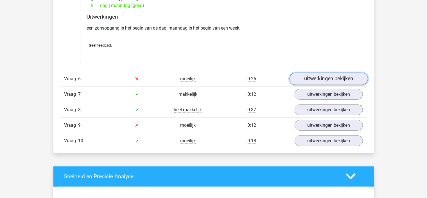
click at [311, 80] on link "uitwerkingen bekijken" at bounding box center [329, 79] width 78 height 12
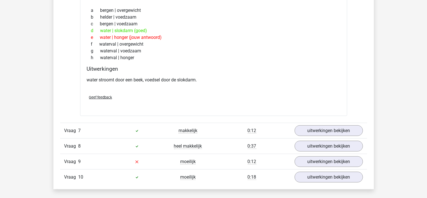
scroll to position [647, 0]
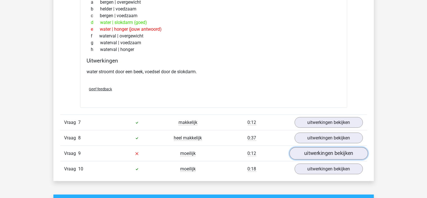
click at [302, 150] on link "uitwerkingen bekijken" at bounding box center [329, 153] width 78 height 12
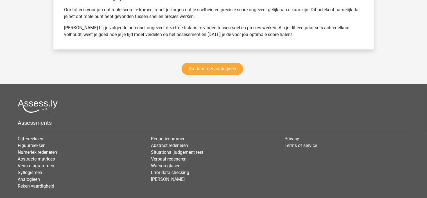
scroll to position [1256, 0]
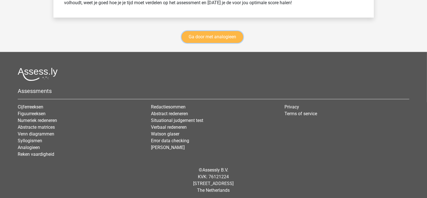
click at [226, 34] on link "Ga door met analogieen" at bounding box center [213, 37] width 62 height 12
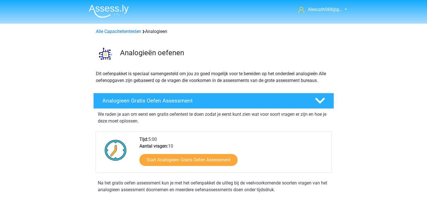
scroll to position [230, 0]
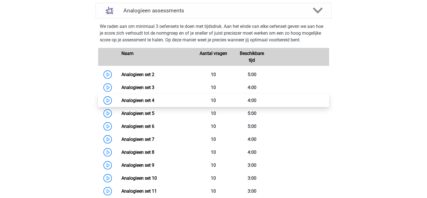
click at [154, 102] on link "Analogieen set 4" at bounding box center [138, 100] width 33 height 5
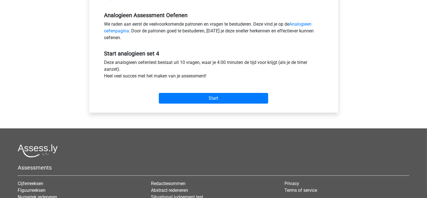
scroll to position [169, 0]
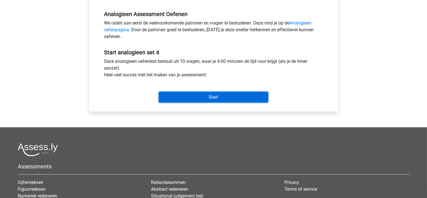
click at [199, 99] on input "Start" at bounding box center [213, 97] width 109 height 11
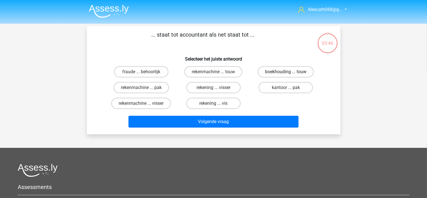
click at [272, 72] on label "boekhouding ... touw" at bounding box center [286, 71] width 56 height 11
click at [286, 72] on input "boekhouding ... touw" at bounding box center [288, 74] width 4 height 4
radio input "true"
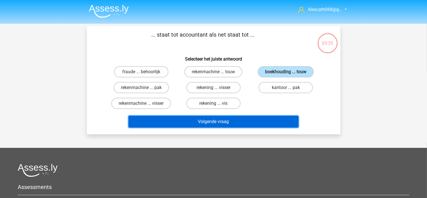
click at [228, 125] on button "Volgende vraag" at bounding box center [214, 122] width 170 height 12
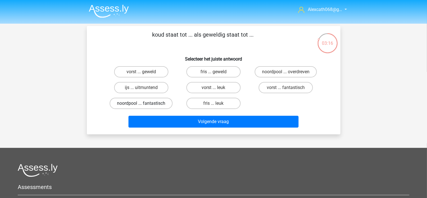
click at [156, 102] on label "noordpool ... fantastisch" at bounding box center [141, 103] width 63 height 11
click at [145, 103] on input "noordpool ... fantastisch" at bounding box center [143, 105] width 4 height 4
radio input "true"
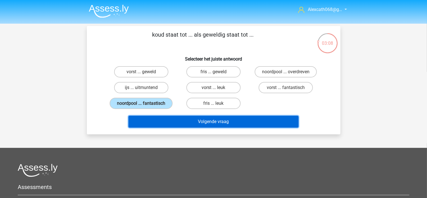
click at [270, 122] on button "Volgende vraag" at bounding box center [214, 122] width 170 height 12
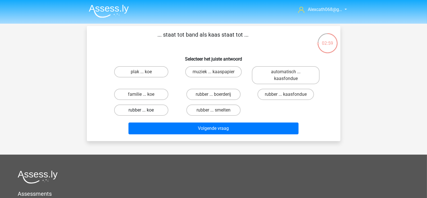
click at [147, 112] on label "rubber ... koe" at bounding box center [141, 109] width 54 height 11
click at [145, 112] on input "rubber ... koe" at bounding box center [143, 112] width 4 height 4
radio input "true"
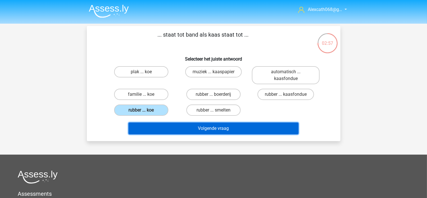
click at [182, 131] on button "Volgende vraag" at bounding box center [214, 128] width 170 height 12
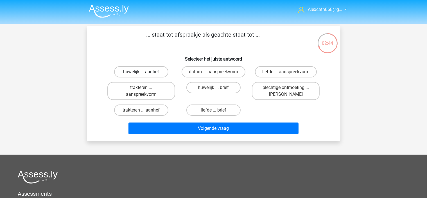
click at [140, 72] on label "huwelijk ... aanhef" at bounding box center [141, 71] width 54 height 11
click at [141, 72] on input "huwelijk ... aanhef" at bounding box center [143, 74] width 4 height 4
radio input "true"
click at [270, 92] on label "plechtige ontmoeting ... [PERSON_NAME]" at bounding box center [286, 91] width 68 height 18
click at [286, 91] on input "plechtige ontmoeting ... [PERSON_NAME]" at bounding box center [288, 89] width 4 height 4
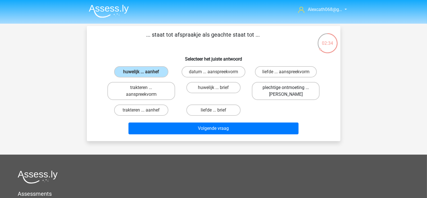
radio input "true"
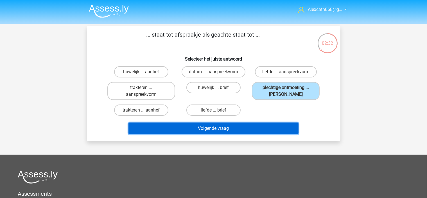
click at [272, 127] on button "Volgende vraag" at bounding box center [214, 128] width 170 height 12
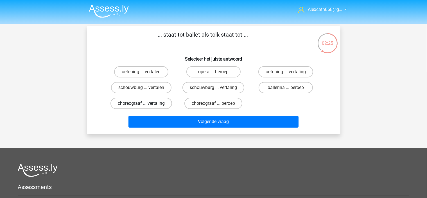
click at [164, 104] on label "choreograaf ... vertaling" at bounding box center [142, 103] width 62 height 11
click at [145, 104] on input "choreograaf ... vertaling" at bounding box center [143, 105] width 4 height 4
radio input "true"
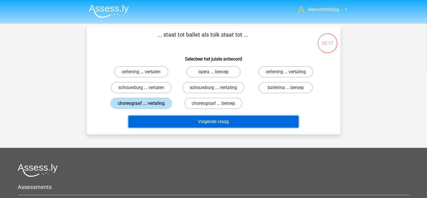
click at [170, 121] on button "Volgende vraag" at bounding box center [214, 122] width 170 height 12
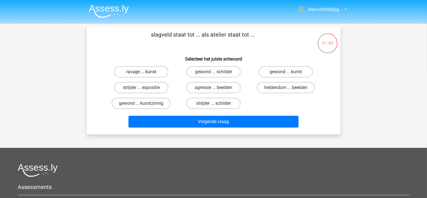
click at [161, 69] on label "ravage ... kunst" at bounding box center [141, 71] width 54 height 11
click at [145, 72] on input "ravage ... kunst" at bounding box center [143, 74] width 4 height 4
radio input "true"
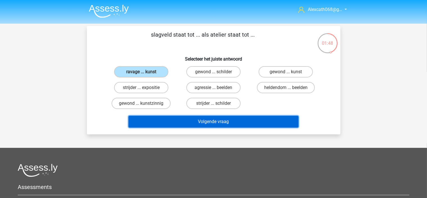
click at [174, 120] on button "Volgende vraag" at bounding box center [214, 122] width 170 height 12
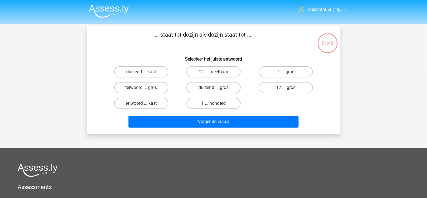
scroll to position [26, 0]
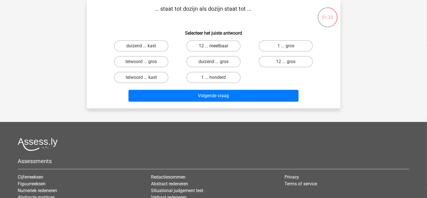
click at [223, 50] on label "12 ... meetbaar" at bounding box center [214, 45] width 54 height 11
click at [217, 50] on input "12 ... meetbaar" at bounding box center [216, 48] width 4 height 4
radio input "true"
click at [275, 62] on label "12 ... gros" at bounding box center [286, 61] width 54 height 11
click at [286, 62] on input "12 ... gros" at bounding box center [288, 64] width 4 height 4
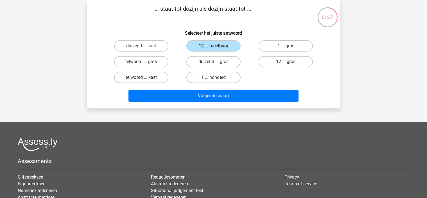
radio input "true"
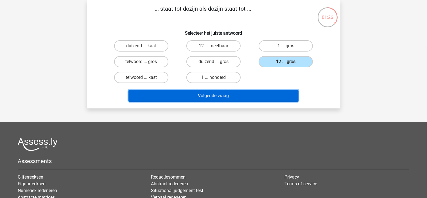
click at [261, 100] on button "Volgende vraag" at bounding box center [214, 96] width 170 height 12
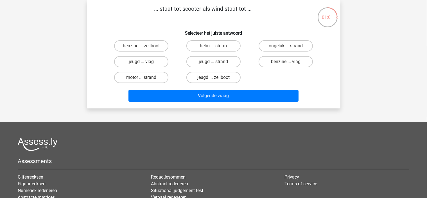
click at [143, 49] on input "benzine ... zeilboot" at bounding box center [143, 48] width 4 height 4
radio input "true"
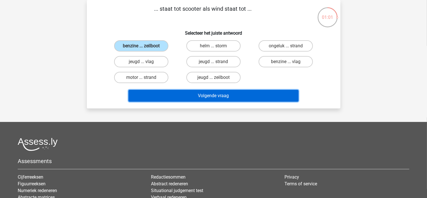
click at [188, 92] on button "Volgende vraag" at bounding box center [214, 96] width 170 height 12
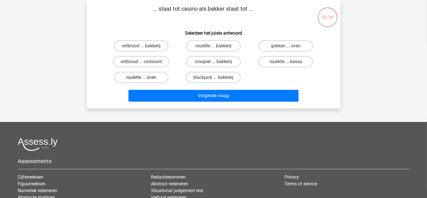
click at [153, 78] on label "roulette ... oven" at bounding box center [141, 77] width 54 height 11
click at [145, 78] on input "roulette ... oven" at bounding box center [143, 79] width 4 height 4
radio input "true"
click at [222, 60] on label "croupier ... bakkerij" at bounding box center [214, 61] width 54 height 11
click at [217, 62] on input "croupier ... bakkerij" at bounding box center [216, 64] width 4 height 4
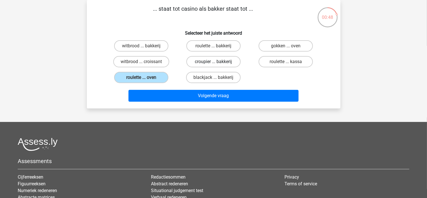
radio input "true"
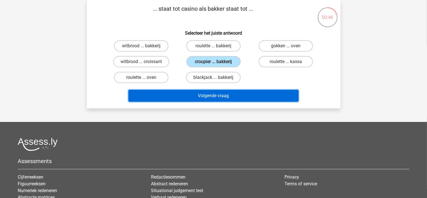
click at [194, 97] on button "Volgende vraag" at bounding box center [214, 96] width 170 height 12
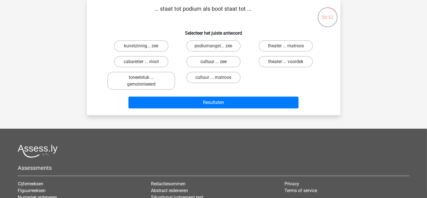
click at [232, 61] on label "cultuur ... zee" at bounding box center [214, 61] width 54 height 11
click at [217, 62] on input "cultuur ... zee" at bounding box center [216, 64] width 4 height 4
radio input "true"
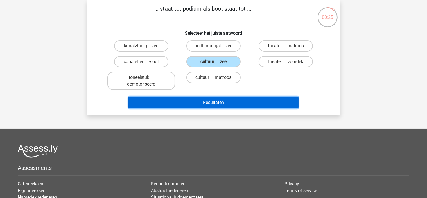
click at [237, 100] on button "Resultaten" at bounding box center [214, 103] width 170 height 12
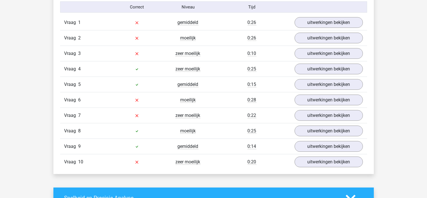
scroll to position [450, 0]
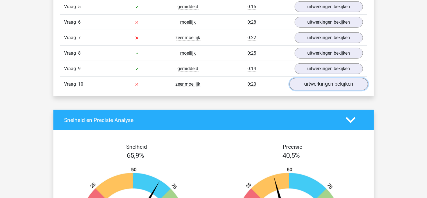
click at [306, 86] on link "uitwerkingen bekijken" at bounding box center [329, 84] width 78 height 12
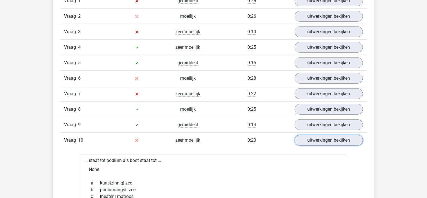
scroll to position [394, 0]
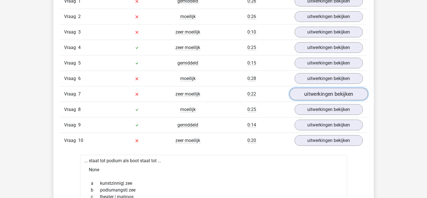
click at [304, 96] on link "uitwerkingen bekijken" at bounding box center [329, 94] width 78 height 12
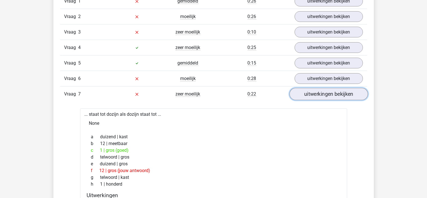
click at [311, 94] on link "uitwerkingen bekijken" at bounding box center [329, 94] width 78 height 12
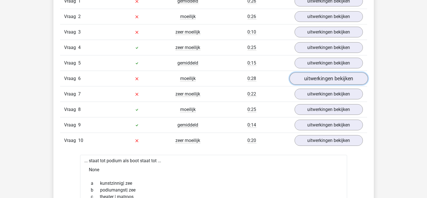
click at [313, 78] on link "uitwerkingen bekijken" at bounding box center [329, 79] width 78 height 12
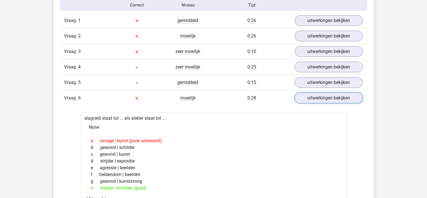
scroll to position [338, 0]
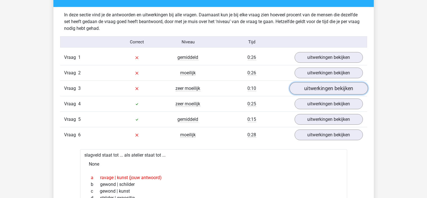
click at [312, 88] on link "uitwerkingen bekijken" at bounding box center [329, 88] width 78 height 12
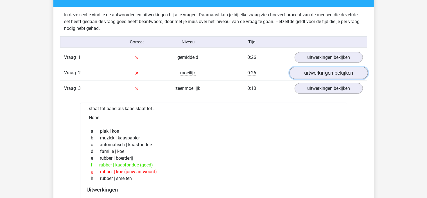
click at [298, 71] on link "uitwerkingen bekijken" at bounding box center [329, 73] width 78 height 12
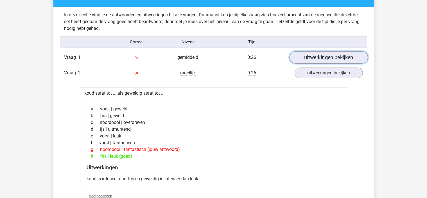
click at [322, 54] on link "uitwerkingen bekijken" at bounding box center [329, 57] width 78 height 12
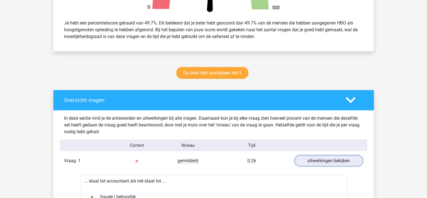
scroll to position [225, 0]
